Goal: Information Seeking & Learning: Learn about a topic

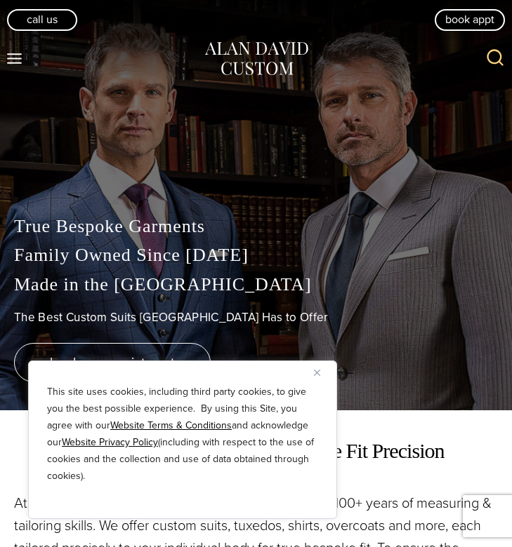
click at [315, 372] on img "Close" at bounding box center [317, 373] width 6 height 6
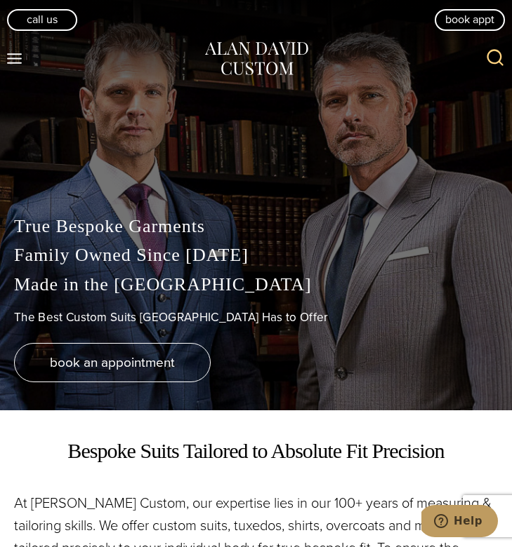
click at [9, 54] on icon "Toggle Menu" at bounding box center [15, 59] width 18 height 18
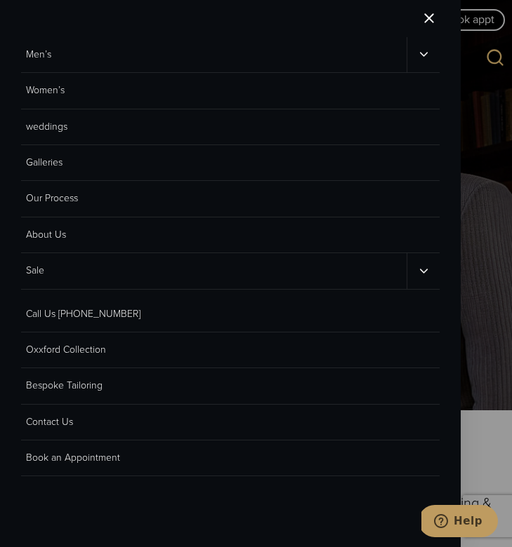
click at [161, 54] on link "Men’s" at bounding box center [213, 54] width 385 height 35
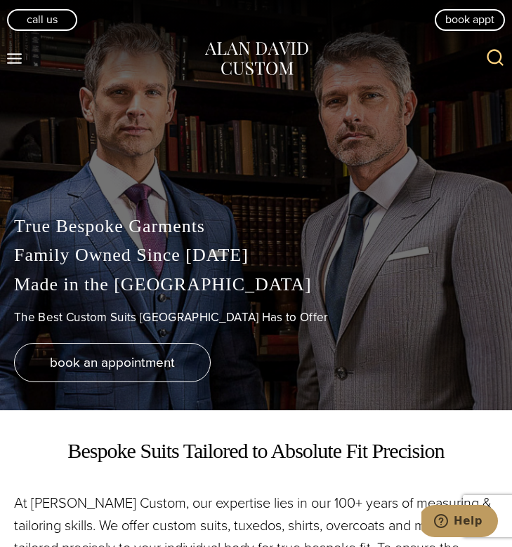
click at [32, 59] on div "Toggle Menu" at bounding box center [102, 59] width 204 height 56
click at [17, 55] on icon "Toggle Menu" at bounding box center [15, 59] width 18 height 18
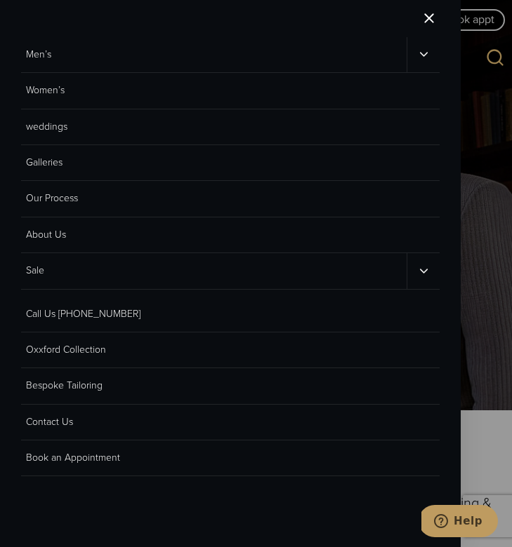
click at [417, 53] on icon "Men’s sub menu toggle" at bounding box center [423, 54] width 13 height 13
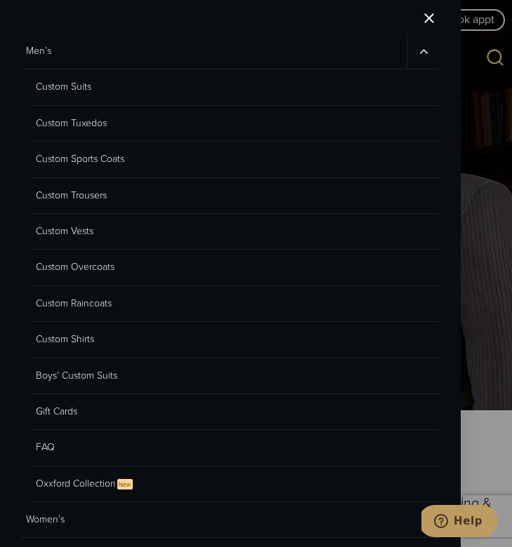
click at [64, 95] on link "Custom Suits" at bounding box center [235, 87] width 408 height 36
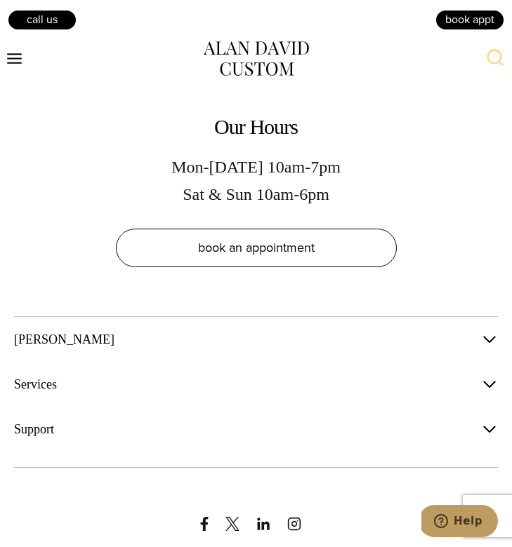
scroll to position [9608, 0]
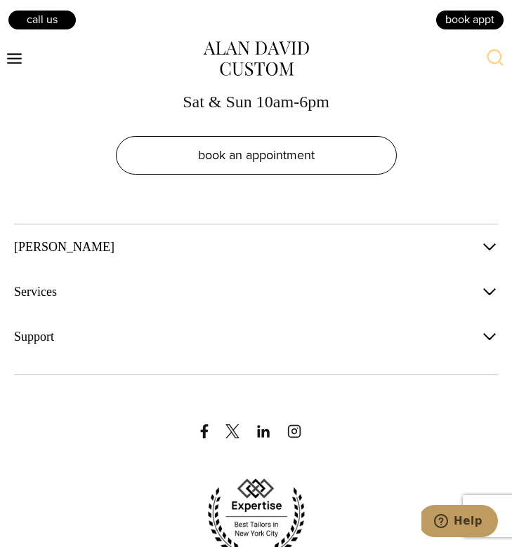
click at [144, 277] on button "Services" at bounding box center [256, 292] width 484 height 31
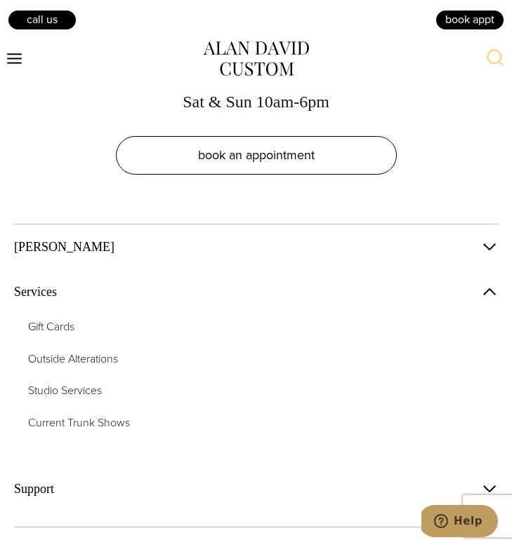
click at [129, 474] on button "Support" at bounding box center [256, 489] width 484 height 31
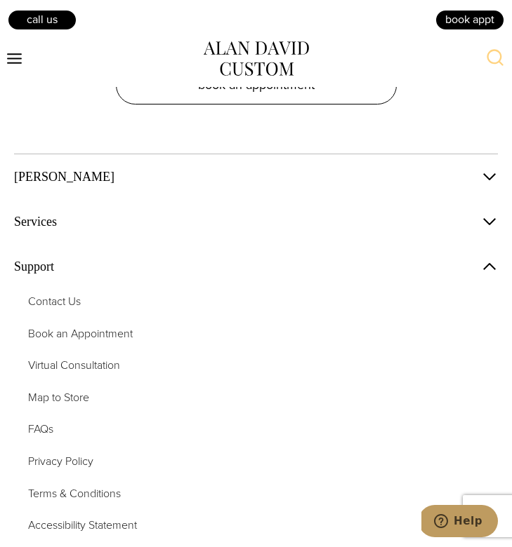
scroll to position [9771, 0]
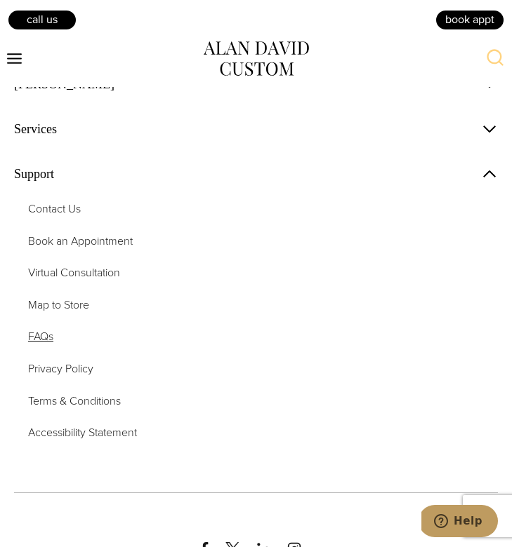
click at [39, 328] on span "FAQs" at bounding box center [40, 336] width 25 height 16
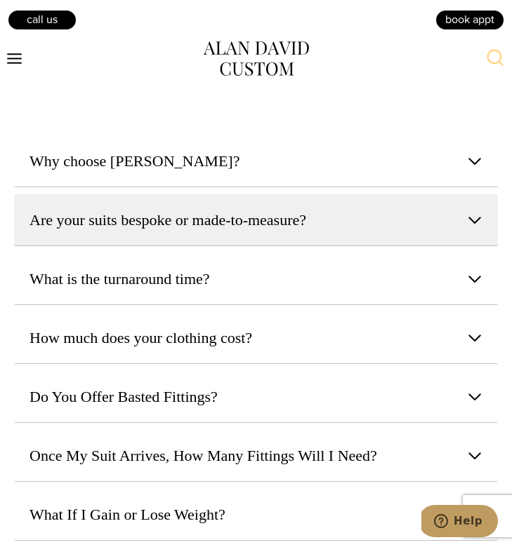
scroll to position [550, 0]
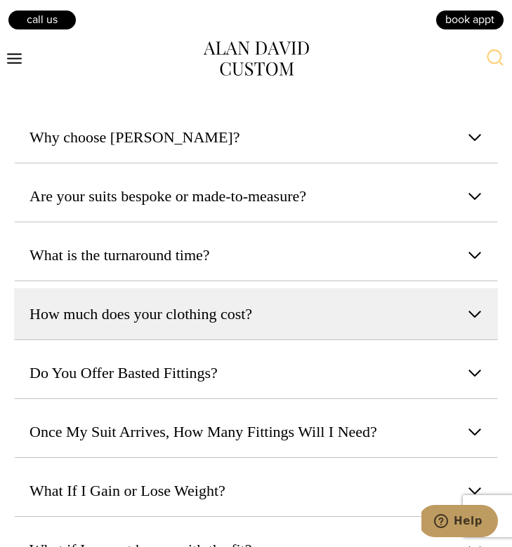
click at [204, 324] on span "How much does your clothing cost?" at bounding box center [140, 314] width 222 height 22
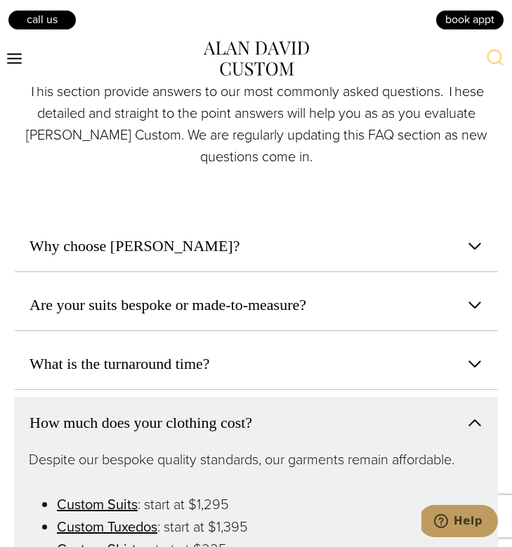
scroll to position [410, 0]
